Goal: Transaction & Acquisition: Obtain resource

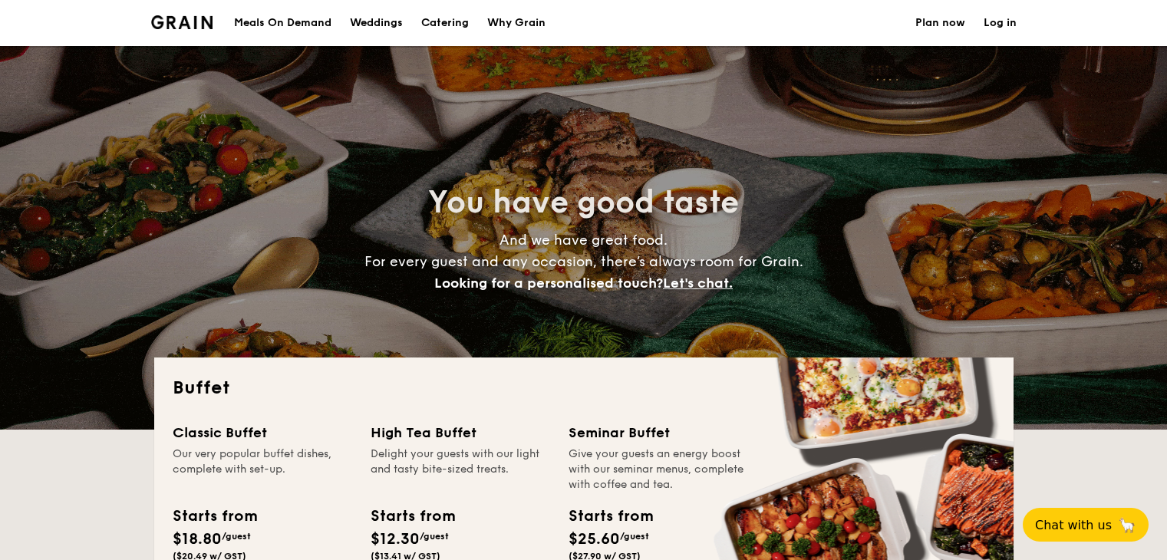
select select
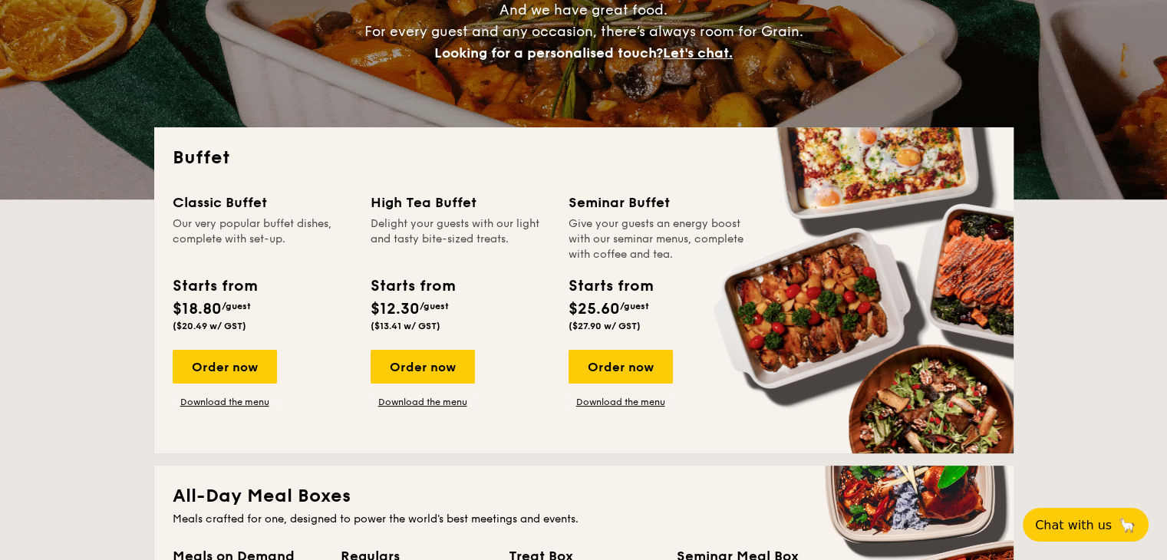
click at [419, 364] on div "Order now" at bounding box center [423, 367] width 104 height 34
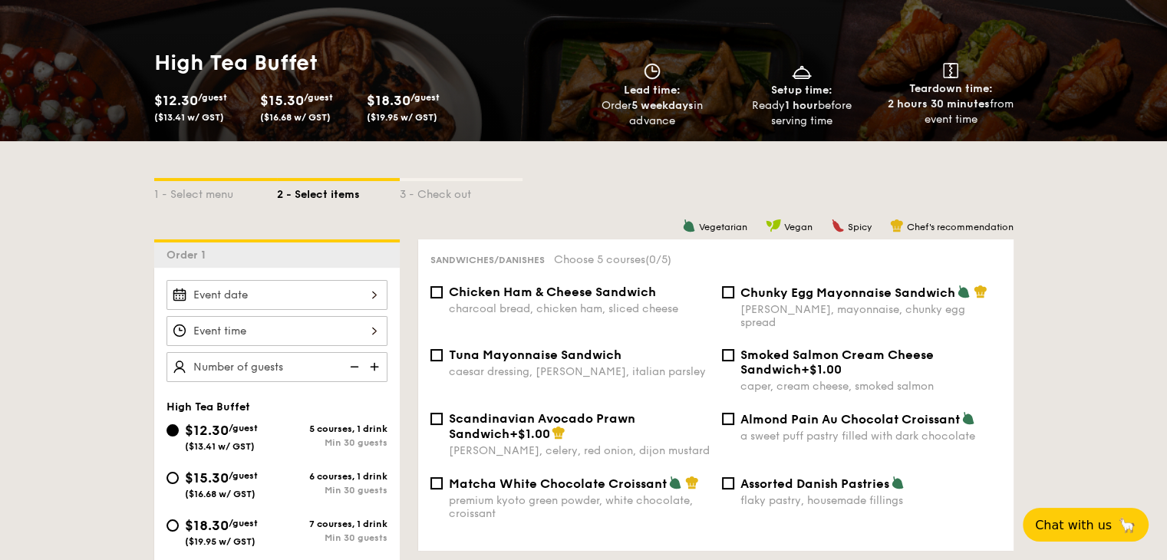
scroll to position [230, 0]
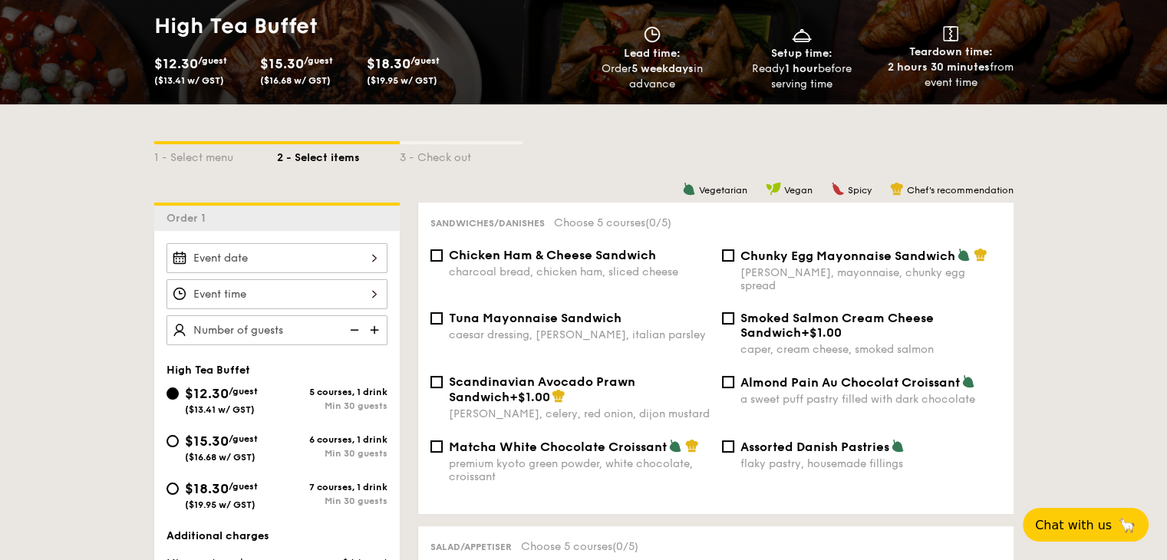
select select
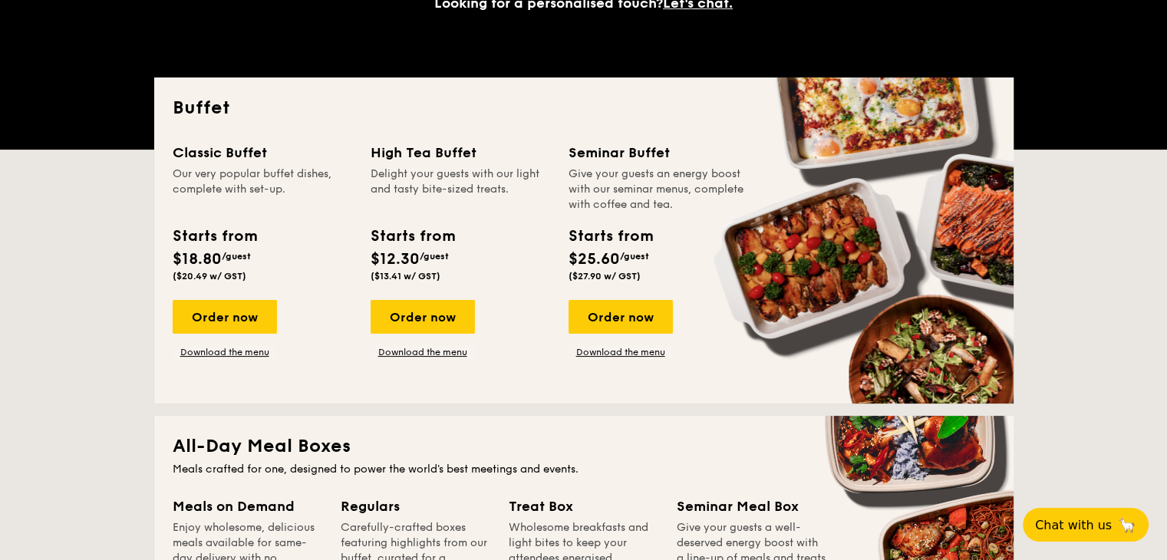
scroll to position [307, 0]
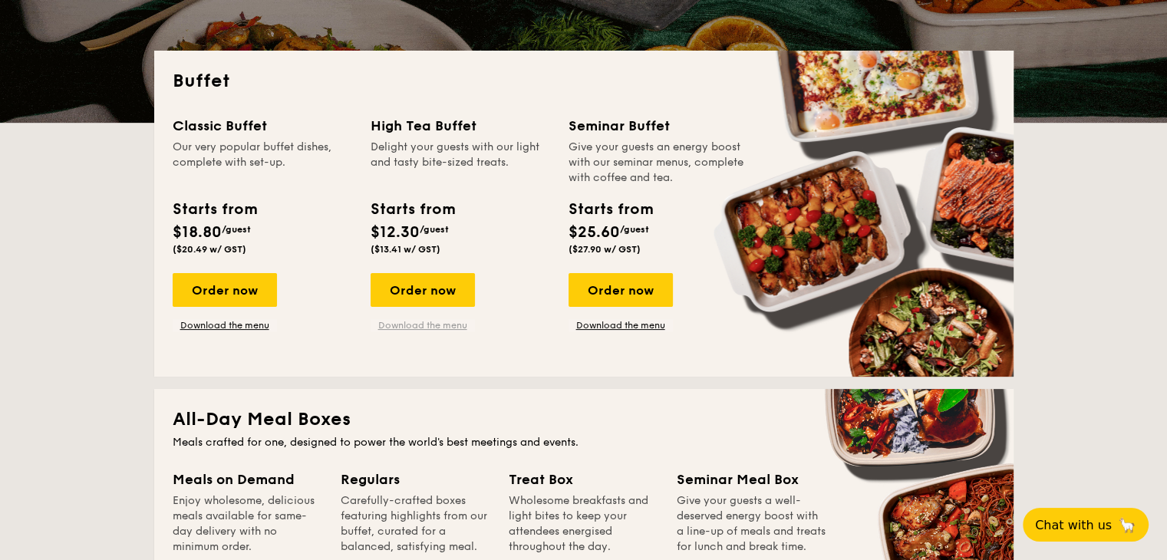
click at [443, 324] on link "Download the menu" at bounding box center [423, 325] width 104 height 12
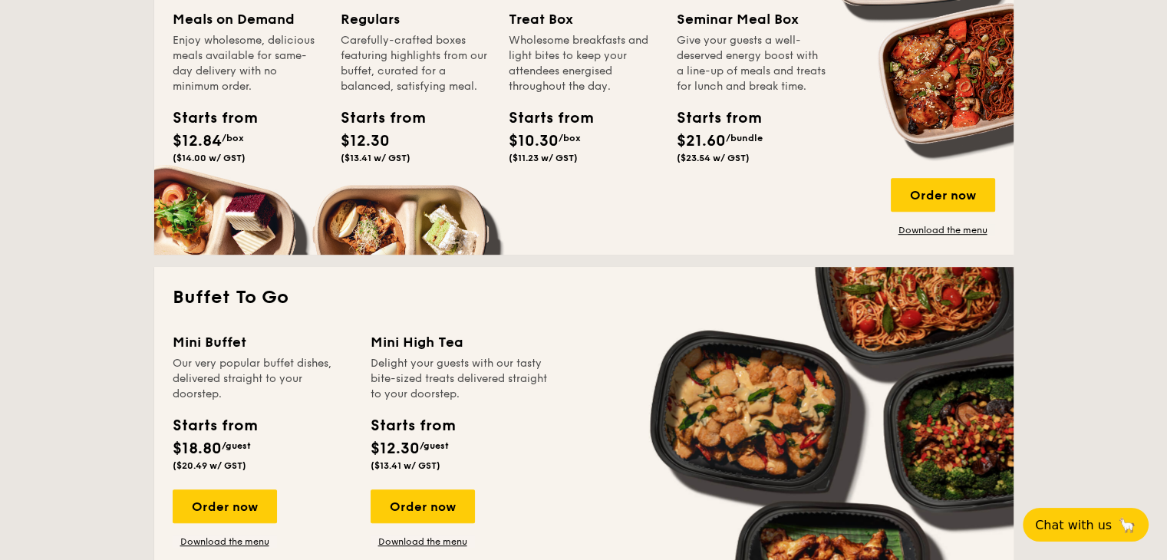
scroll to position [997, 0]
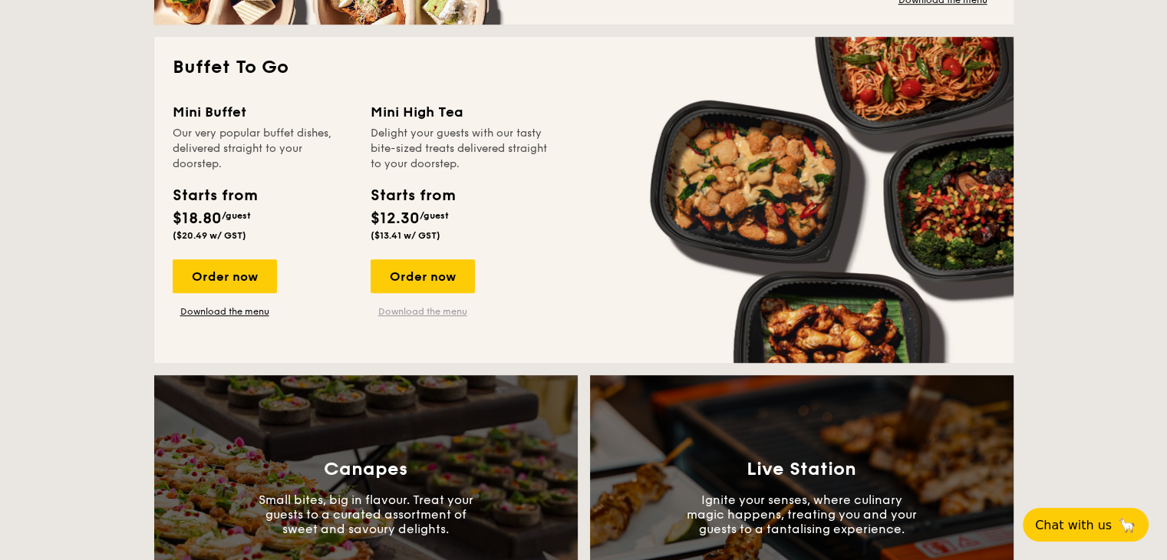
click at [424, 313] on link "Download the menu" at bounding box center [423, 311] width 104 height 12
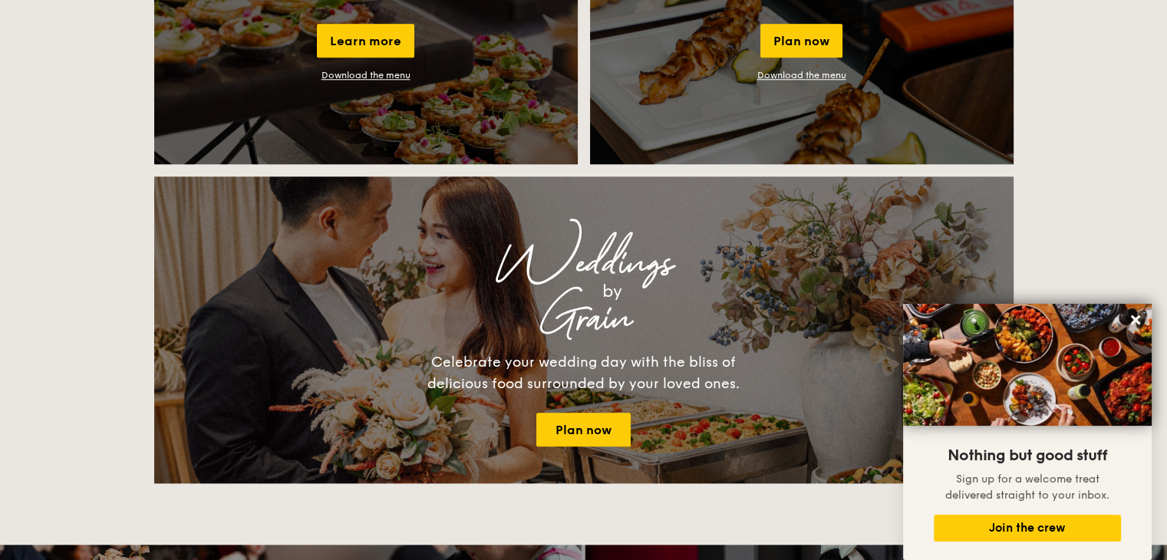
scroll to position [1458, 0]
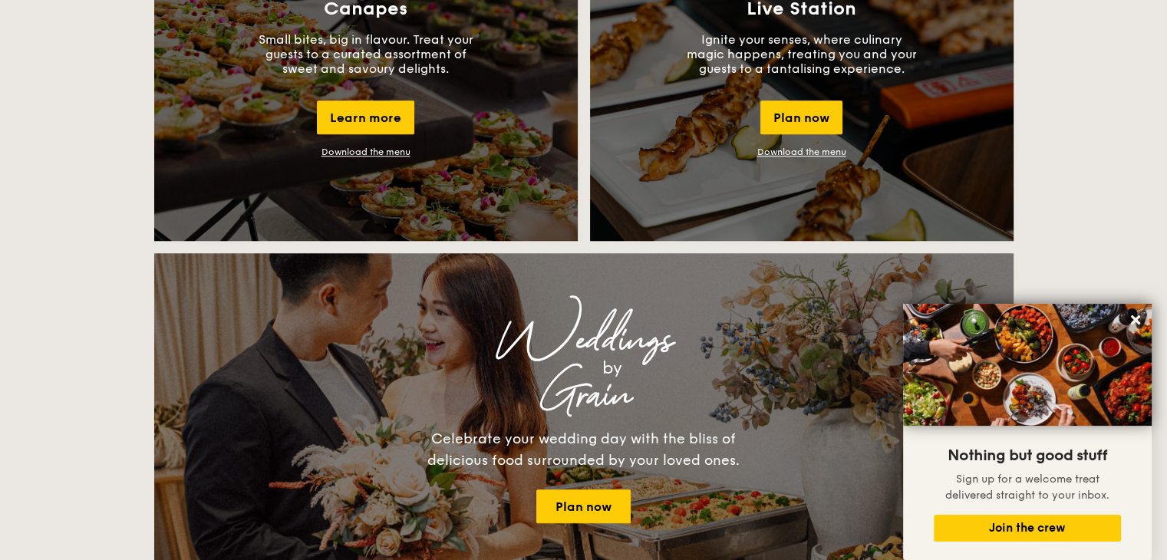
drag, startPoint x: 394, startPoint y: 151, endPoint x: 405, endPoint y: 151, distance: 11.5
click at [394, 151] on link "Download the menu" at bounding box center [366, 152] width 89 height 11
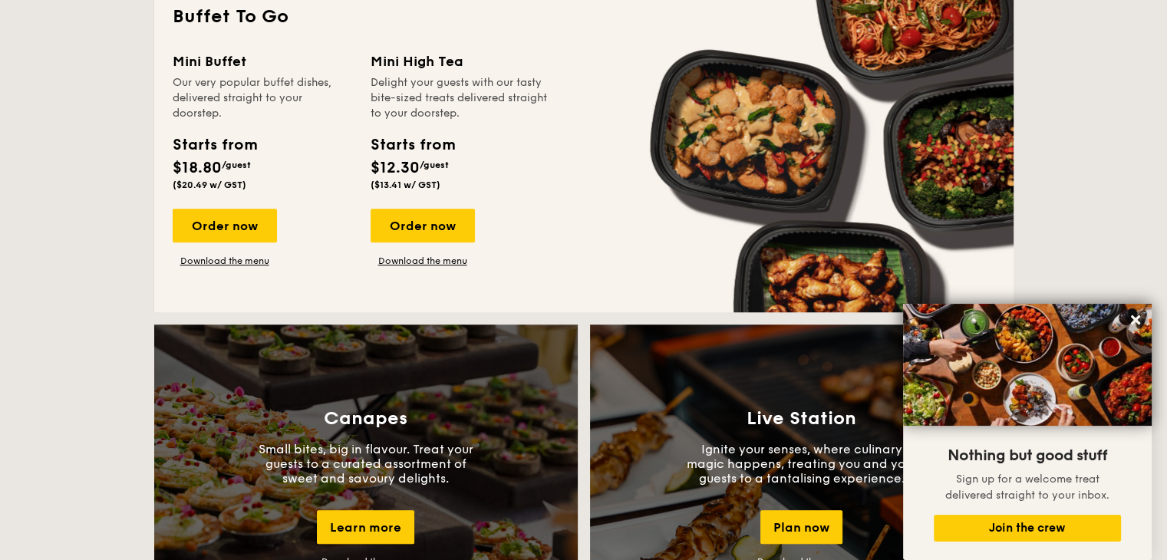
scroll to position [1074, 0]
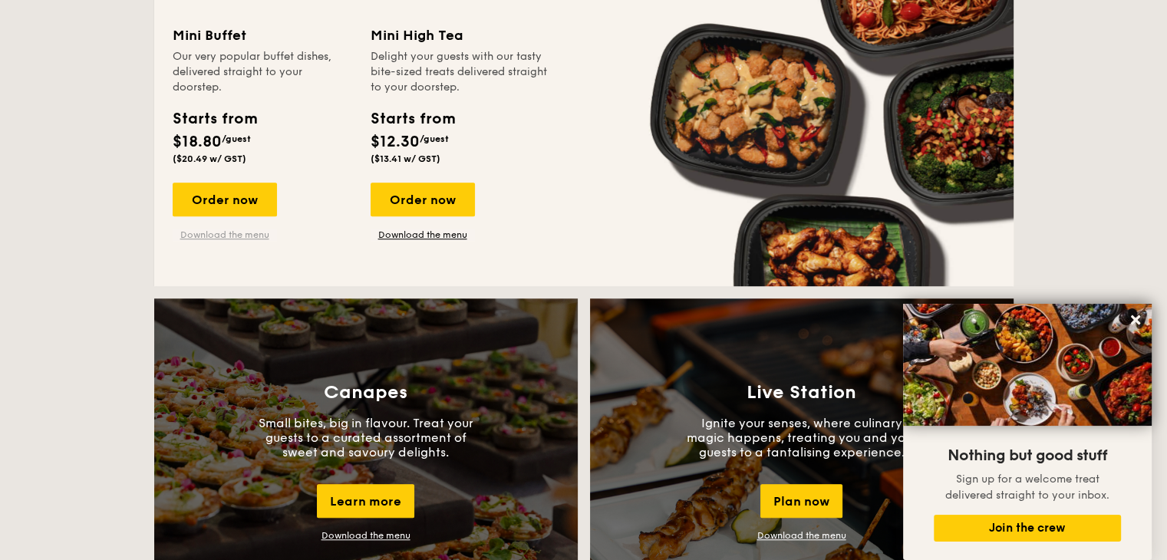
click at [230, 232] on link "Download the menu" at bounding box center [225, 235] width 104 height 12
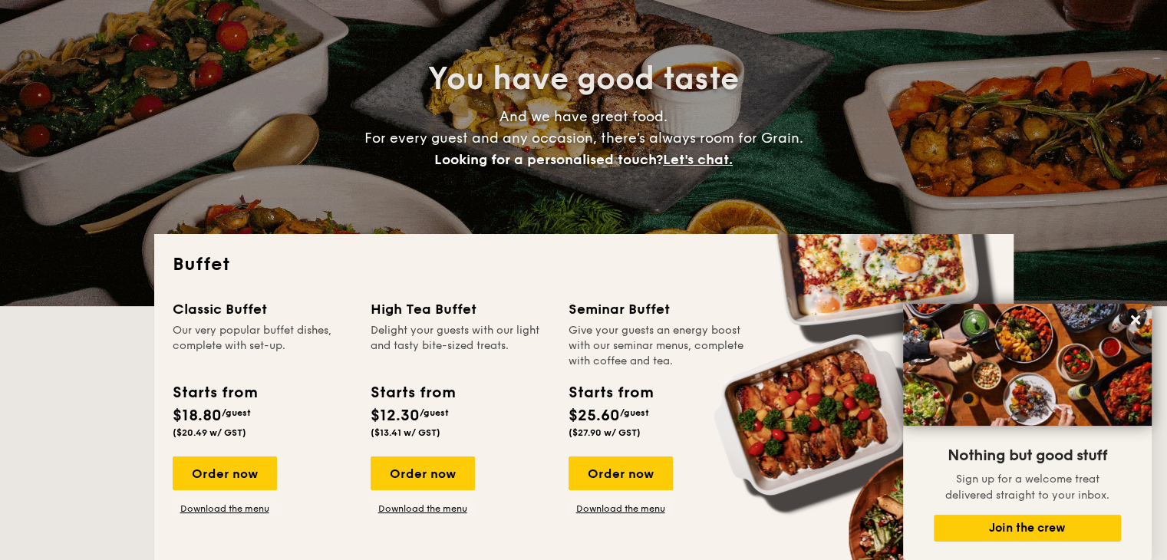
scroll to position [307, 0]
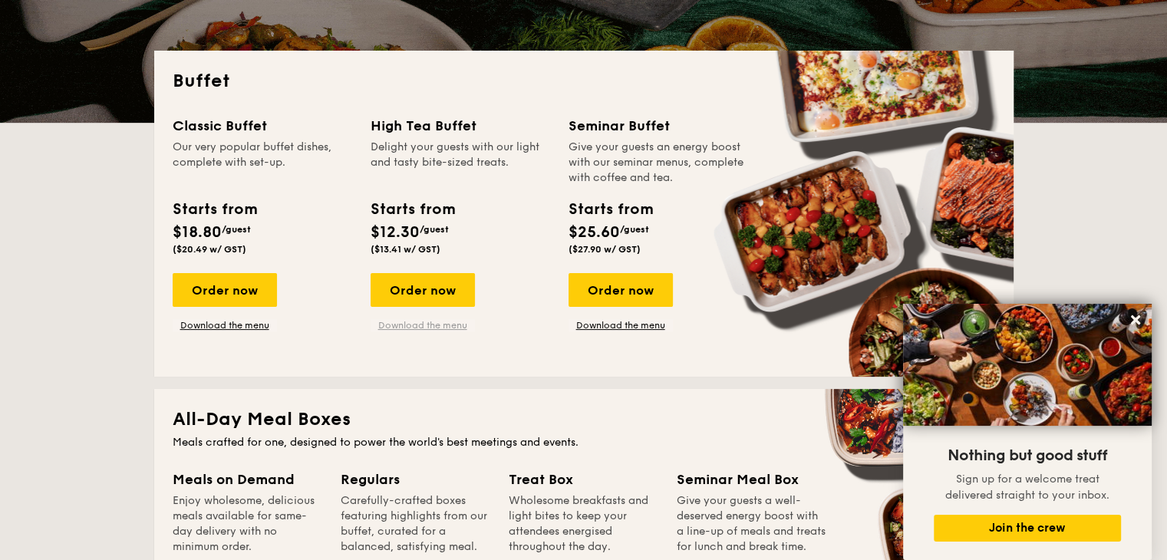
click at [433, 329] on link "Download the menu" at bounding box center [423, 325] width 104 height 12
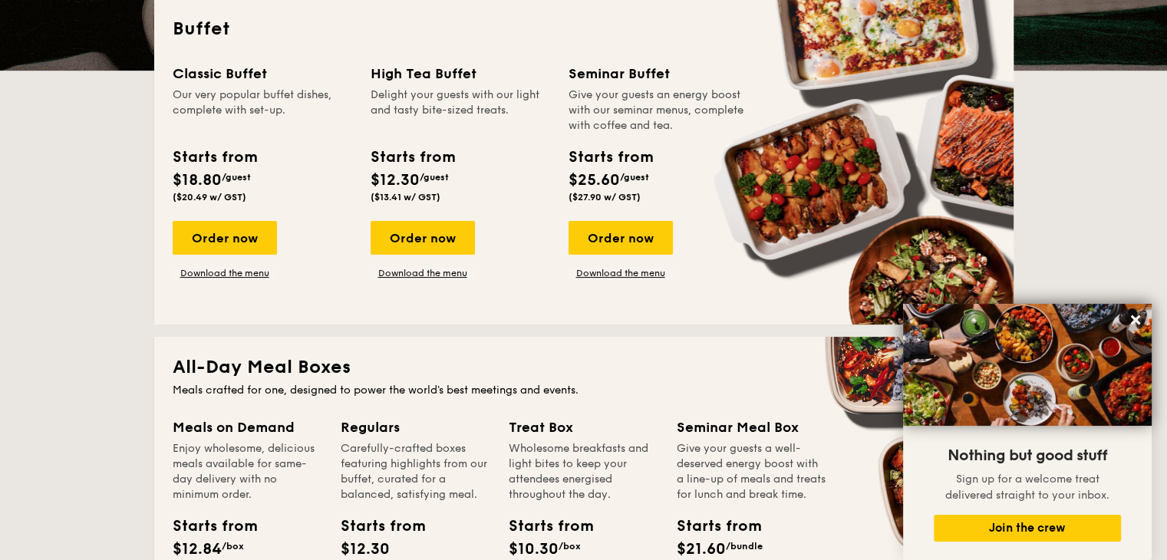
scroll to position [384, 0]
